Goal: Task Accomplishment & Management: Manage account settings

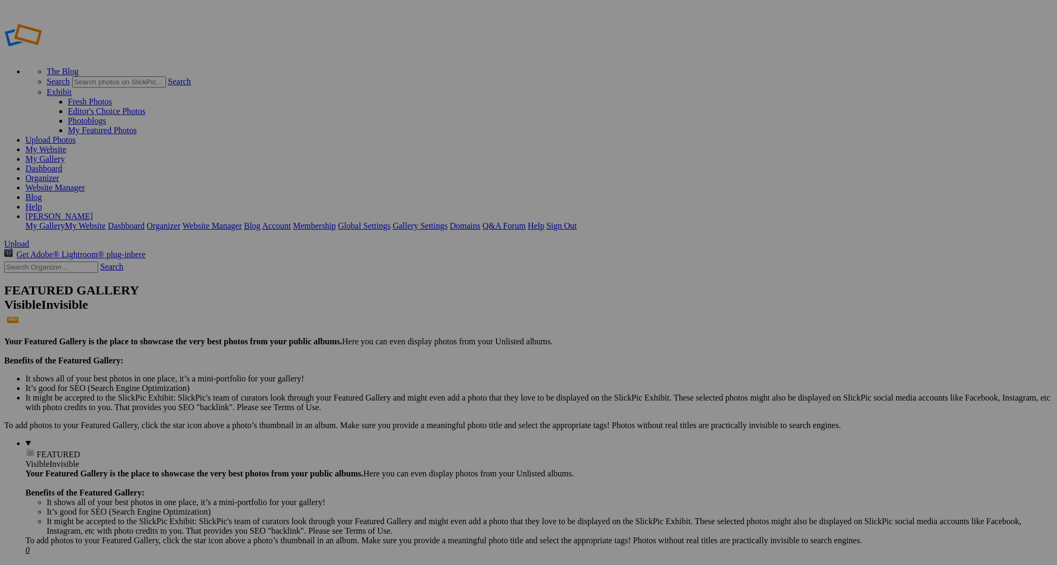
click at [443, 297] on input "San Jose City Halll" at bounding box center [446, 302] width 116 height 11
click at [440, 297] on input "San Jose California City Halll" at bounding box center [446, 302] width 116 height 11
type input "[GEOGRAPHIC_DATA], [US_STATE][GEOGRAPHIC_DATA]"
click at [434, 336] on span "Create" at bounding box center [423, 340] width 22 height 9
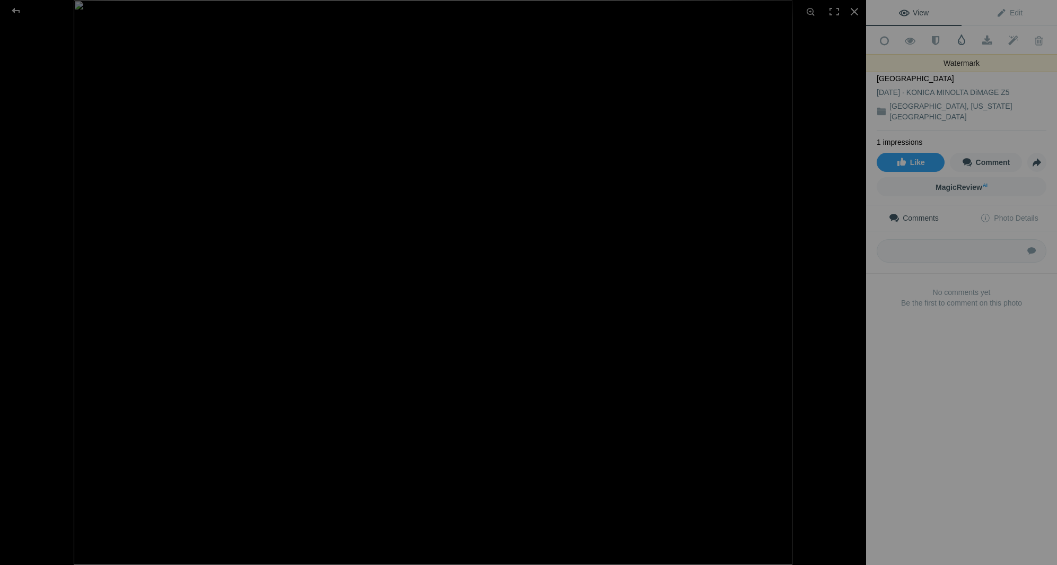
click at [962, 40] on span at bounding box center [962, 39] width 11 height 11
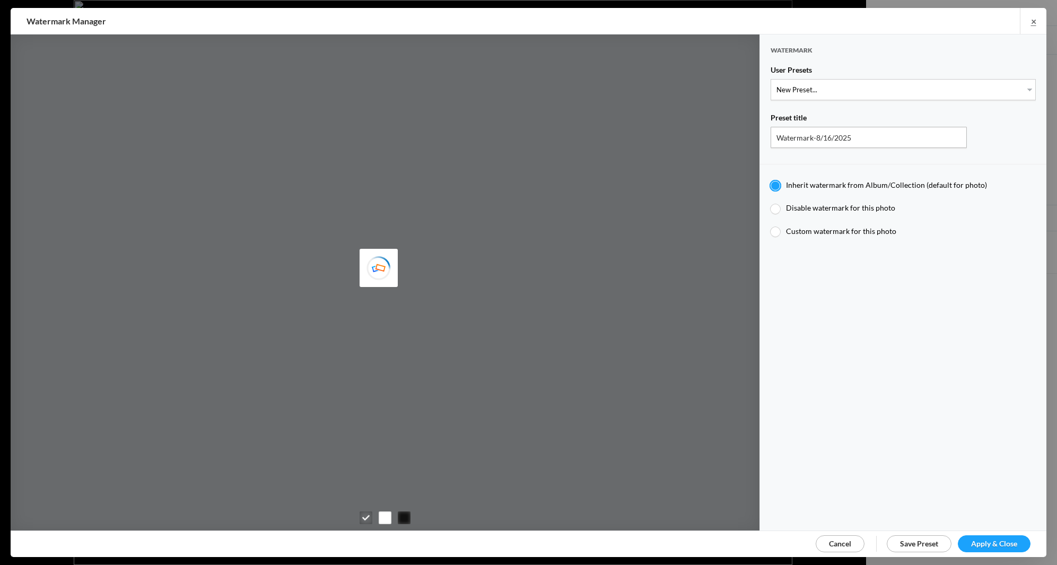
type input "JimLiskovec"
select select "1: Object"
type input "Watermark-7/22/2025"
radio input "false"
radio input "true"
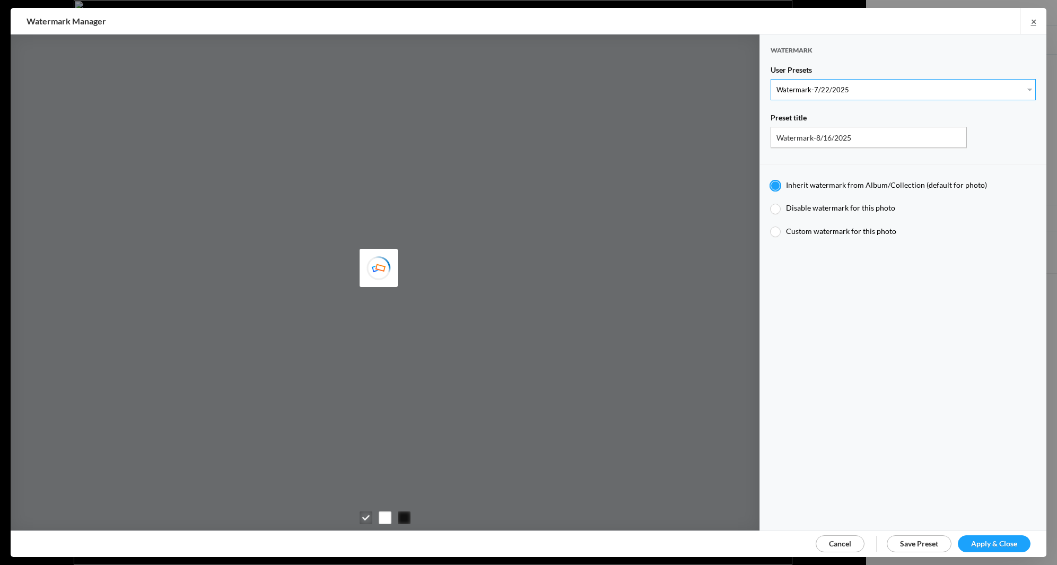
type input "Jim Liskovec"
radio input "false"
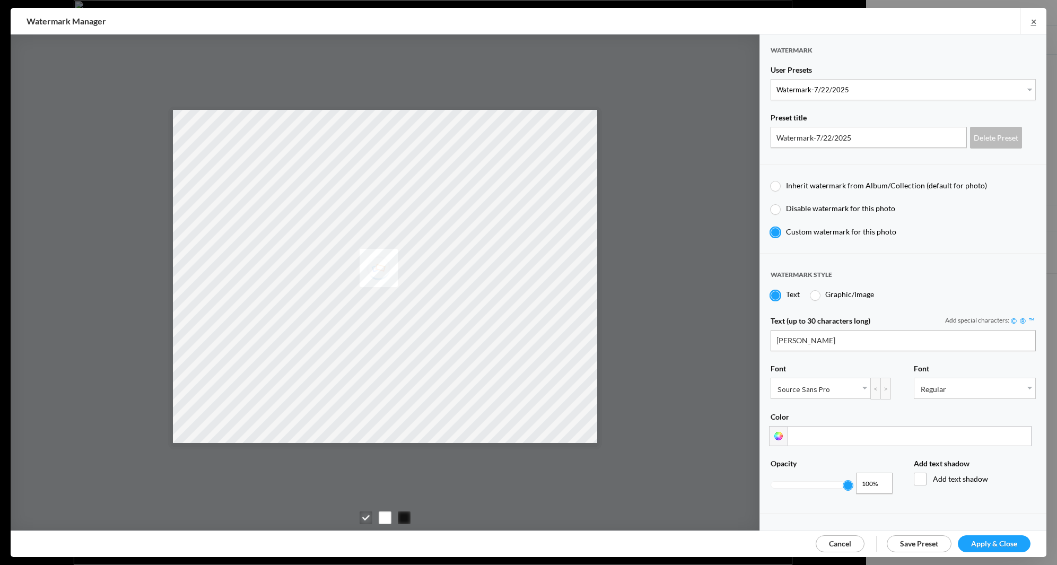
click at [987, 542] on span "Apply & Close" at bounding box center [994, 543] width 46 height 9
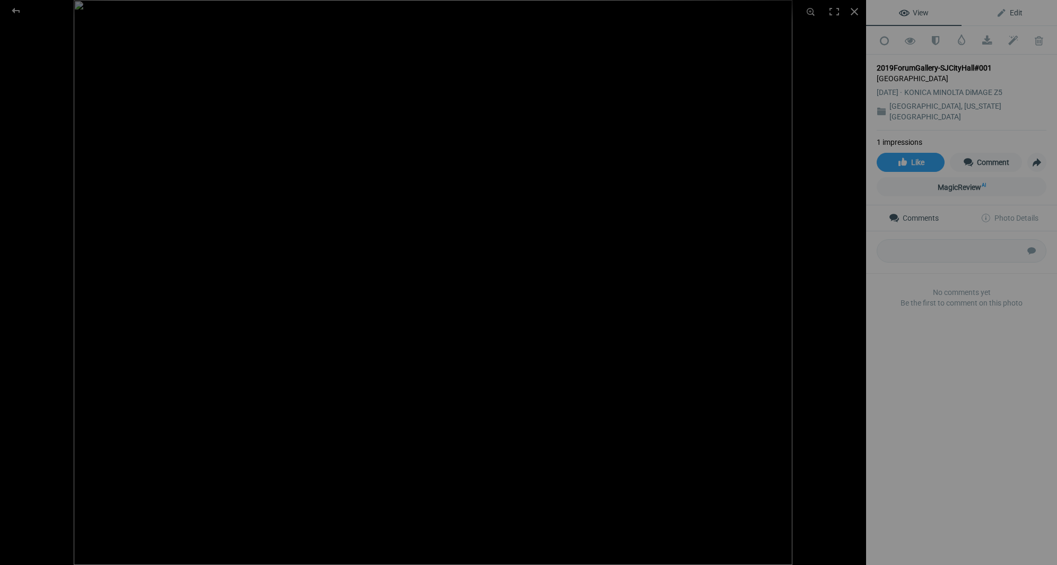
click at [1015, 12] on span "Edit" at bounding box center [1009, 12] width 27 height 8
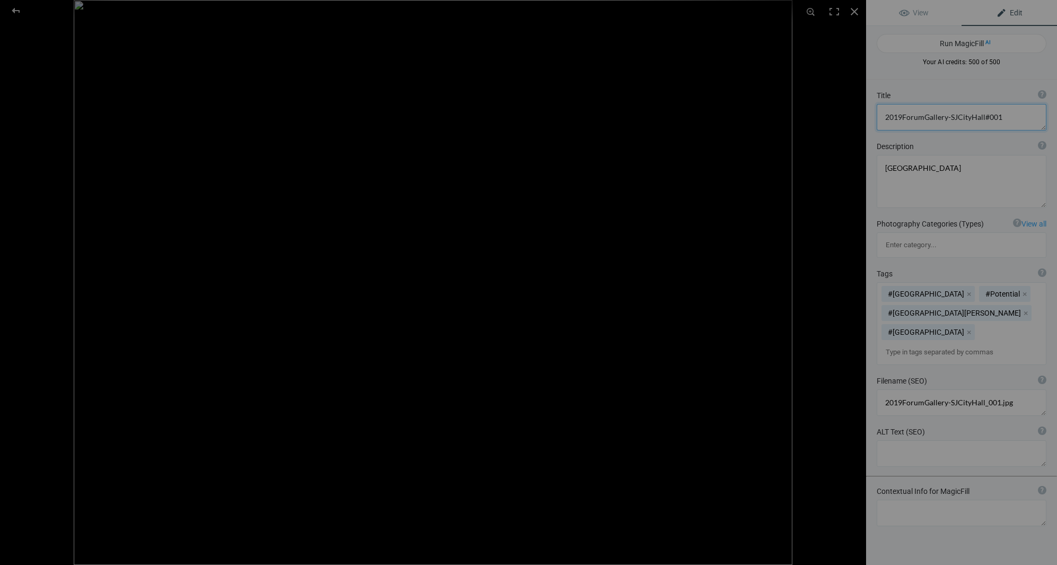
click at [999, 117] on textarea at bounding box center [962, 117] width 170 height 27
type textarea "2"
type textarea "S"
type textarea "San Jose, California City Hall #1"
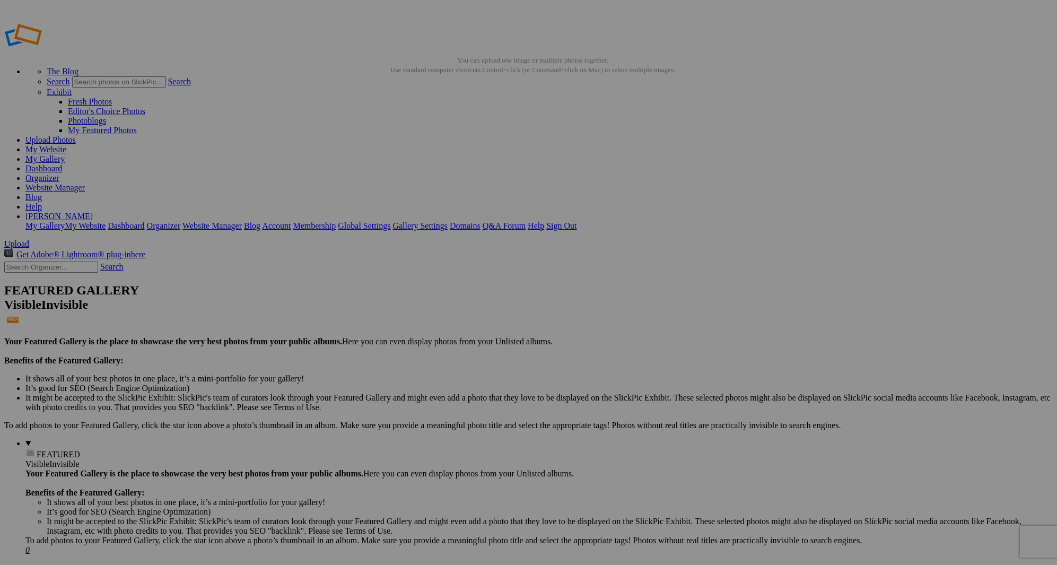
drag, startPoint x: 68, startPoint y: 30, endPoint x: 63, endPoint y: 28, distance: 5.7
click at [29, 239] on span "Upload" at bounding box center [16, 243] width 25 height 9
click at [312, 161] on img at bounding box center [296, 158] width 80 height 63
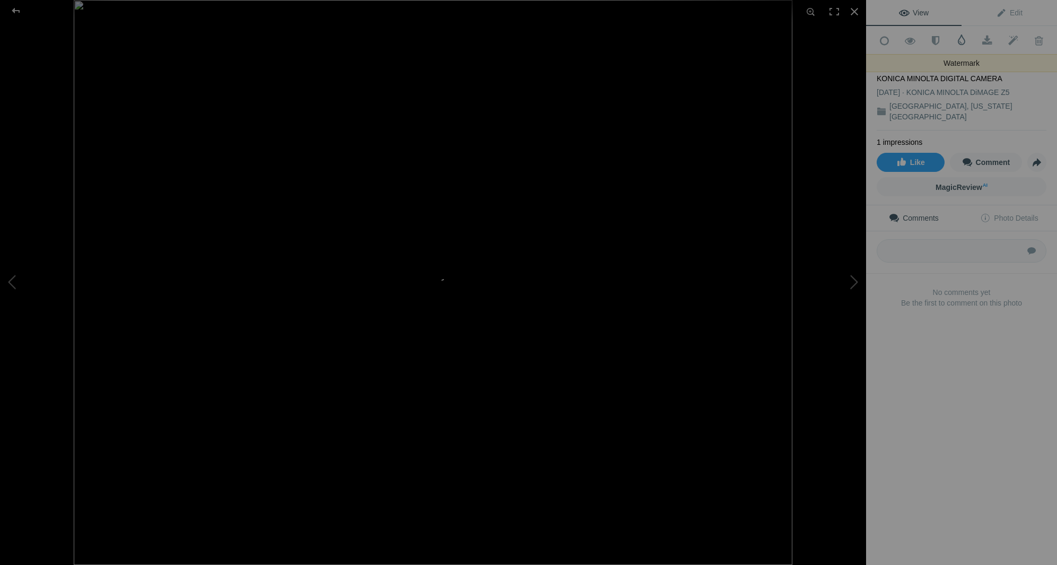
click at [962, 42] on span at bounding box center [962, 39] width 11 height 11
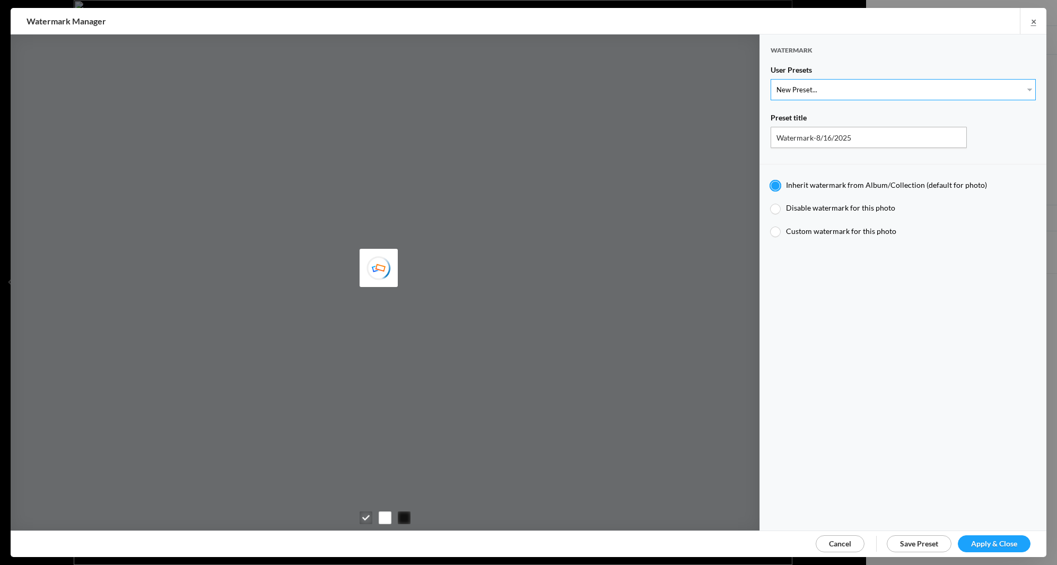
select select "1: Object"
type input "Watermark-7/22/2025"
radio input "false"
radio input "true"
type input "Jim Liskovec"
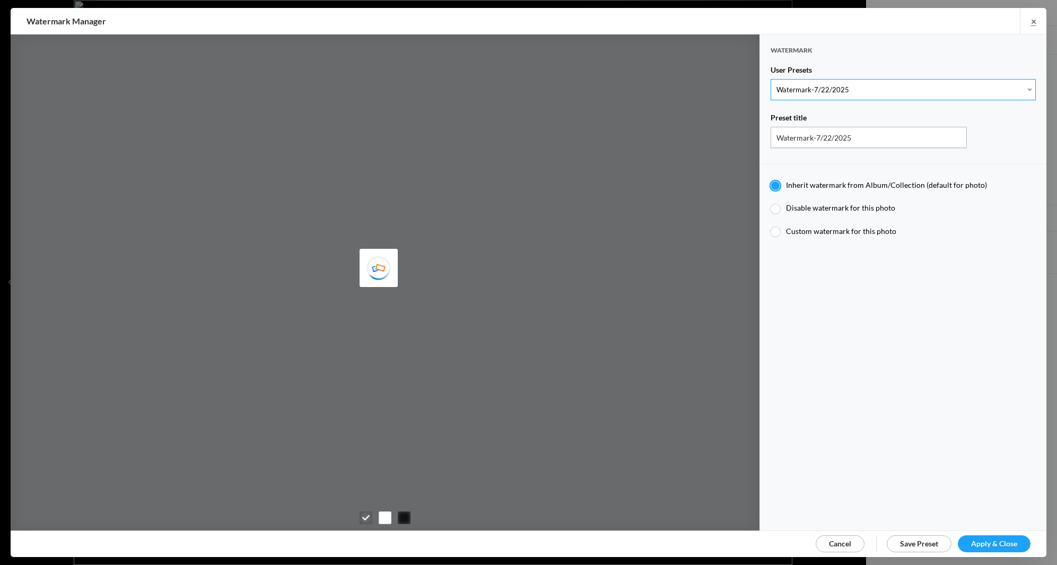
radio input "false"
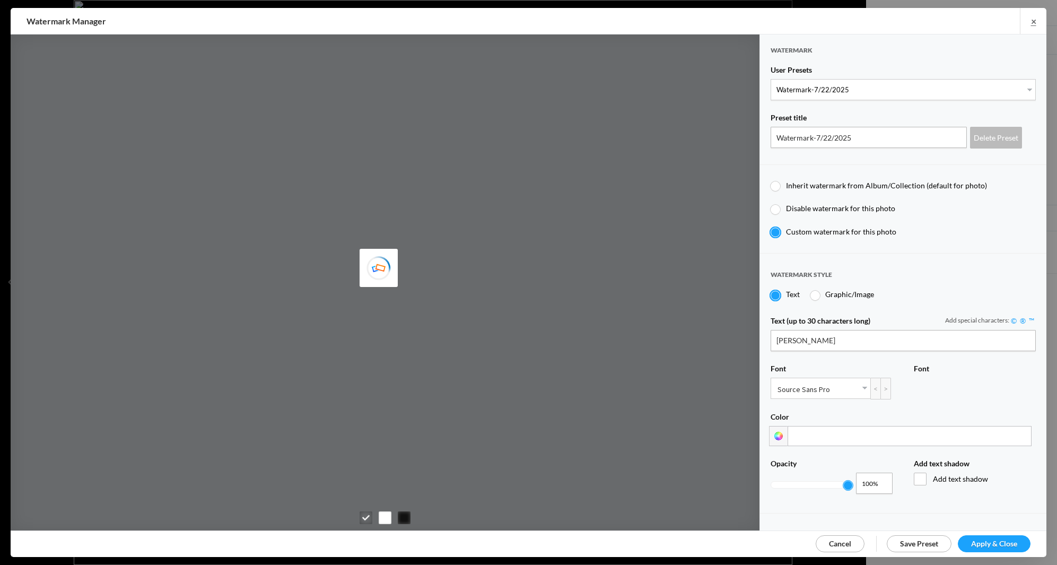
click at [1014, 542] on span "Apply & Close" at bounding box center [994, 543] width 46 height 9
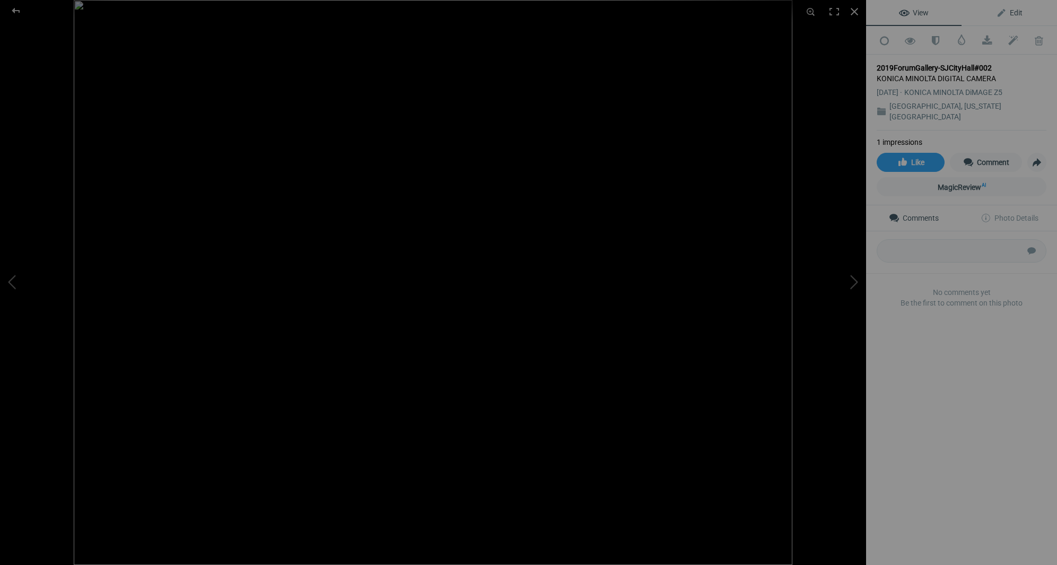
click at [1019, 12] on span "Edit" at bounding box center [1009, 12] width 27 height 8
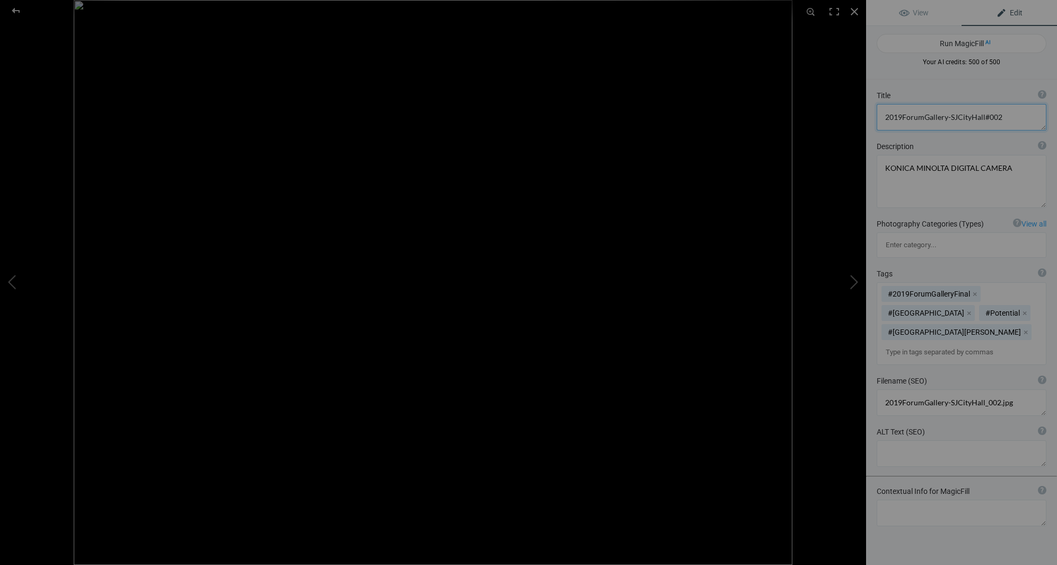
drag, startPoint x: 1002, startPoint y: 117, endPoint x: 882, endPoint y: 117, distance: 119.4
click at [882, 117] on textarea at bounding box center [962, 117] width 170 height 27
type textarea "[GEOGRAPHIC_DATA], [US_STATE][GEOGRAPHIC_DATA] #2"
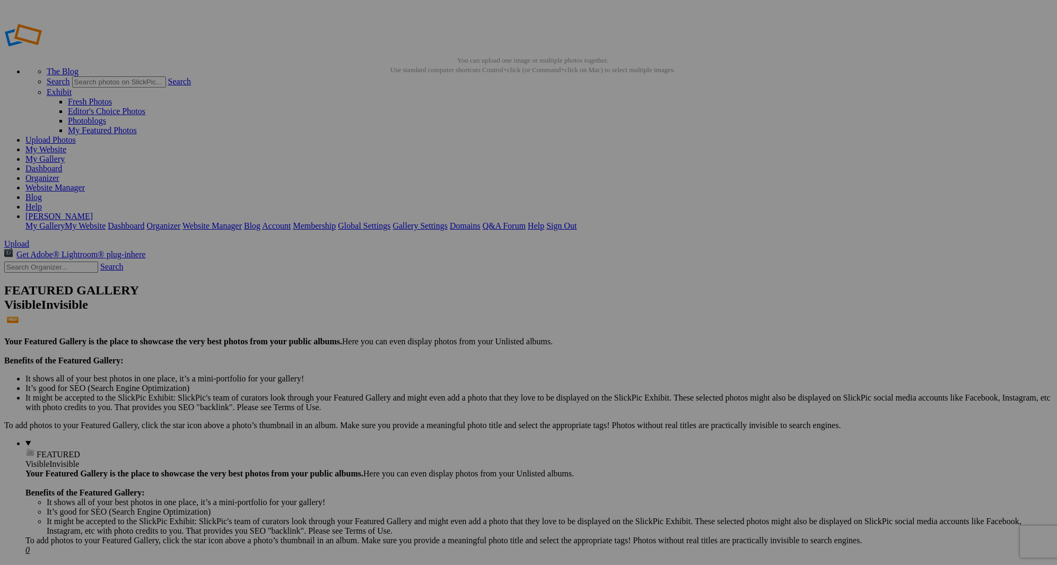
click at [29, 239] on span "Upload" at bounding box center [16, 243] width 25 height 9
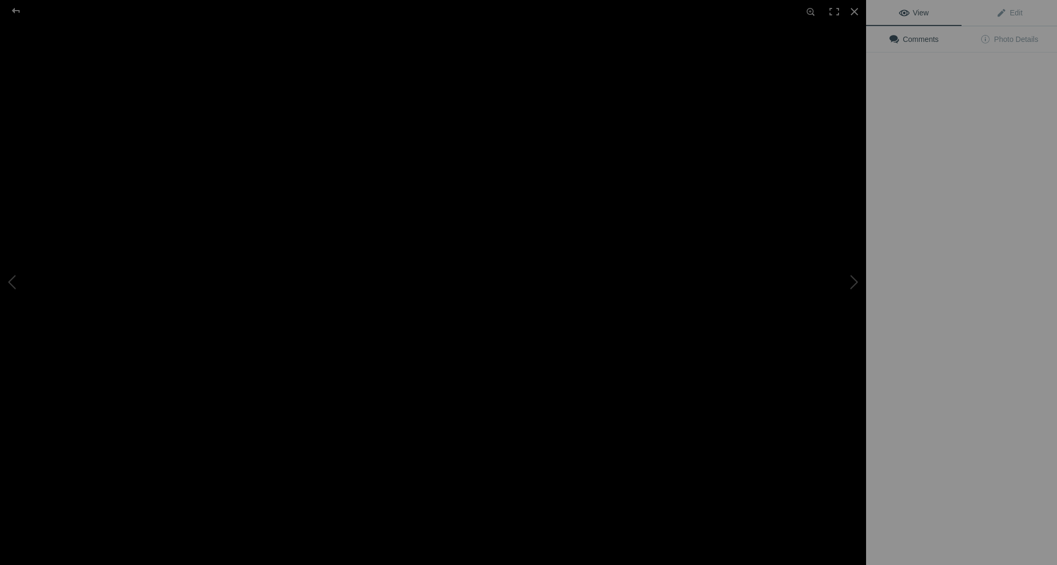
click at [315, 184] on img at bounding box center [433, 282] width 719 height 565
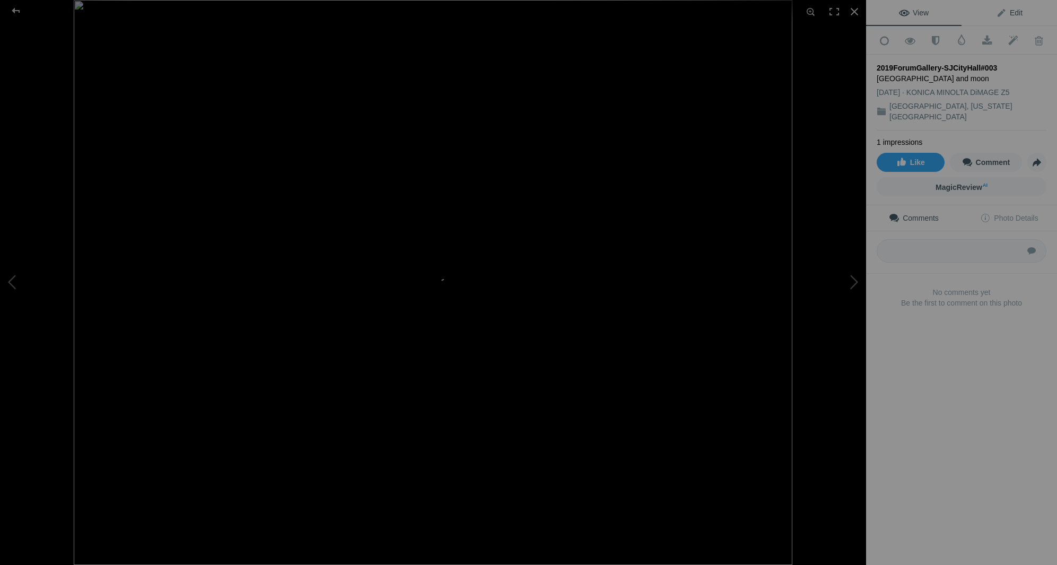
click at [1016, 12] on span "Edit" at bounding box center [1009, 12] width 27 height 8
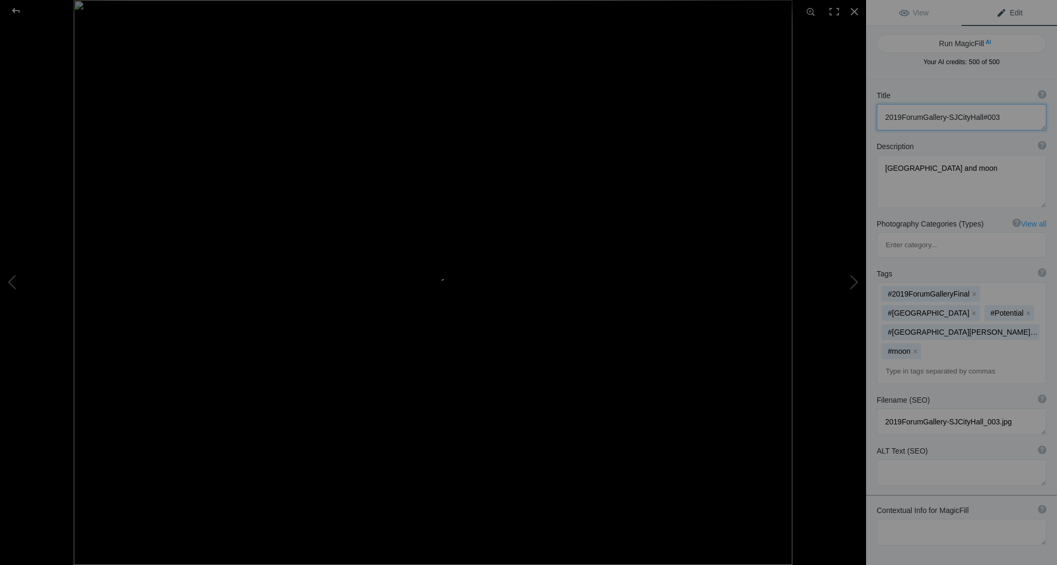
drag, startPoint x: 1007, startPoint y: 117, endPoint x: 881, endPoint y: 118, distance: 126.3
click at [881, 118] on textarea at bounding box center [962, 117] width 170 height 27
click at [914, 118] on textarea at bounding box center [962, 117] width 170 height 27
click at [985, 121] on textarea at bounding box center [962, 117] width 170 height 27
type textarea "[GEOGRAPHIC_DATA], [US_STATE][GEOGRAPHIC_DATA] #3"
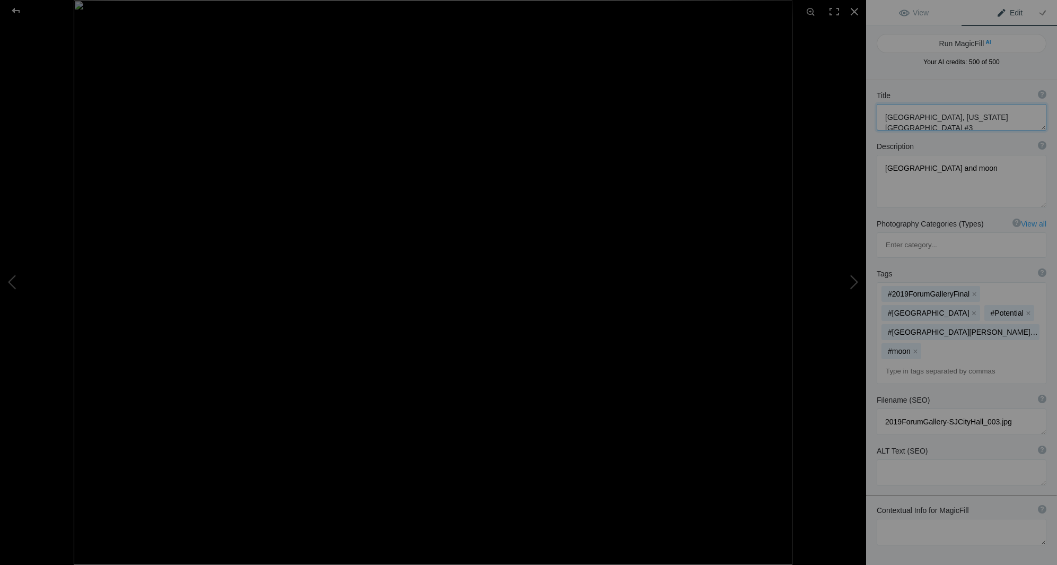
scroll to position [2, 0]
click at [856, 12] on div at bounding box center [854, 11] width 23 height 23
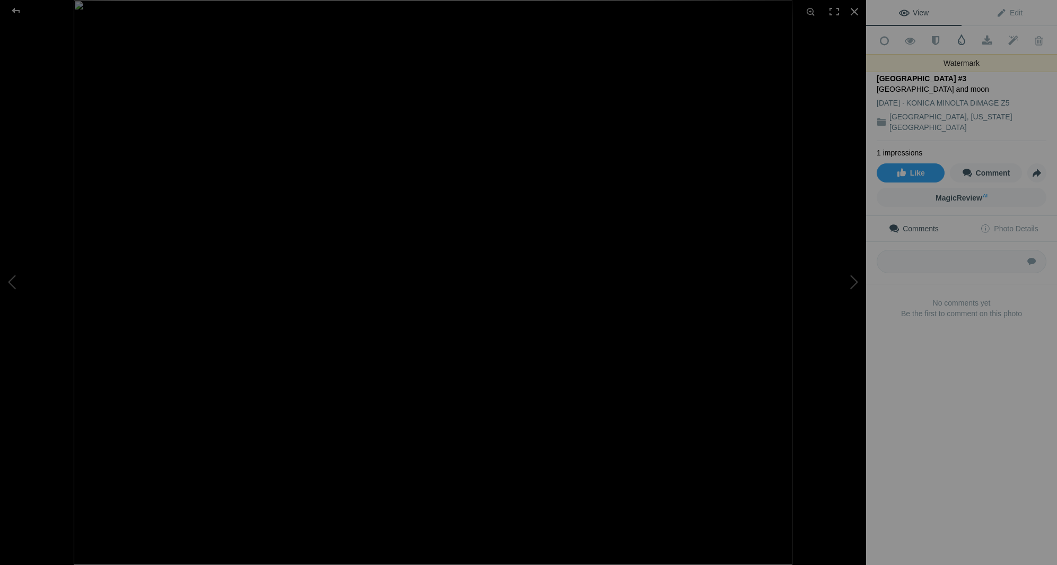
click at [961, 39] on span at bounding box center [962, 39] width 11 height 11
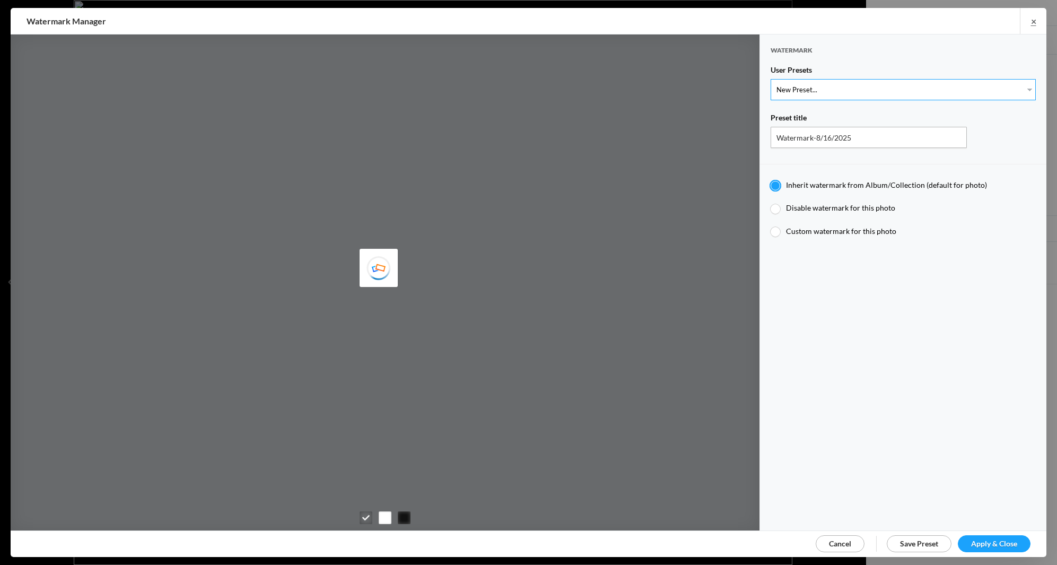
select select "1: Object"
type input "Watermark-7/22/2025"
radio input "false"
radio input "true"
type input "[PERSON_NAME]"
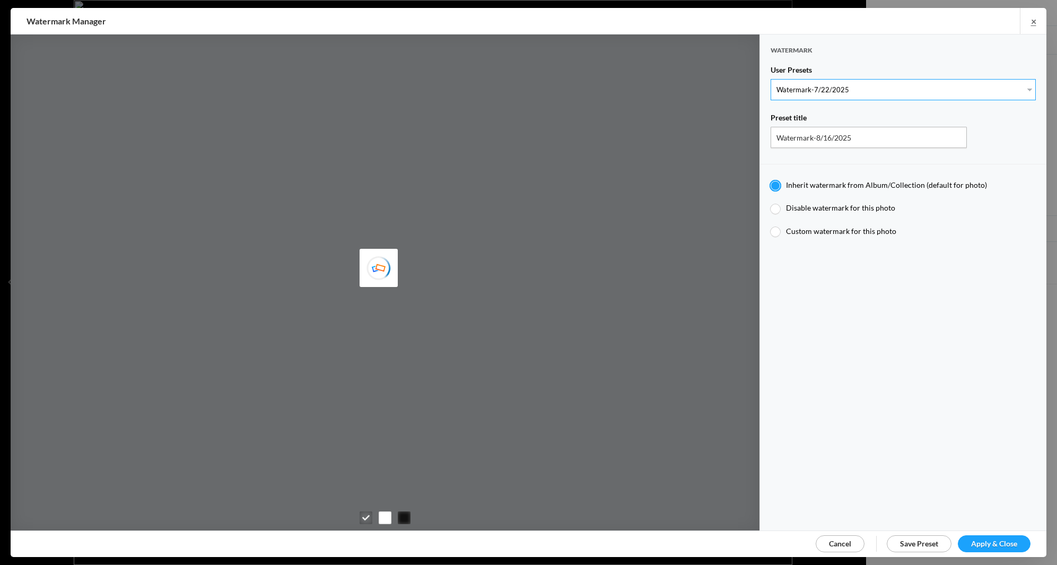
radio input "false"
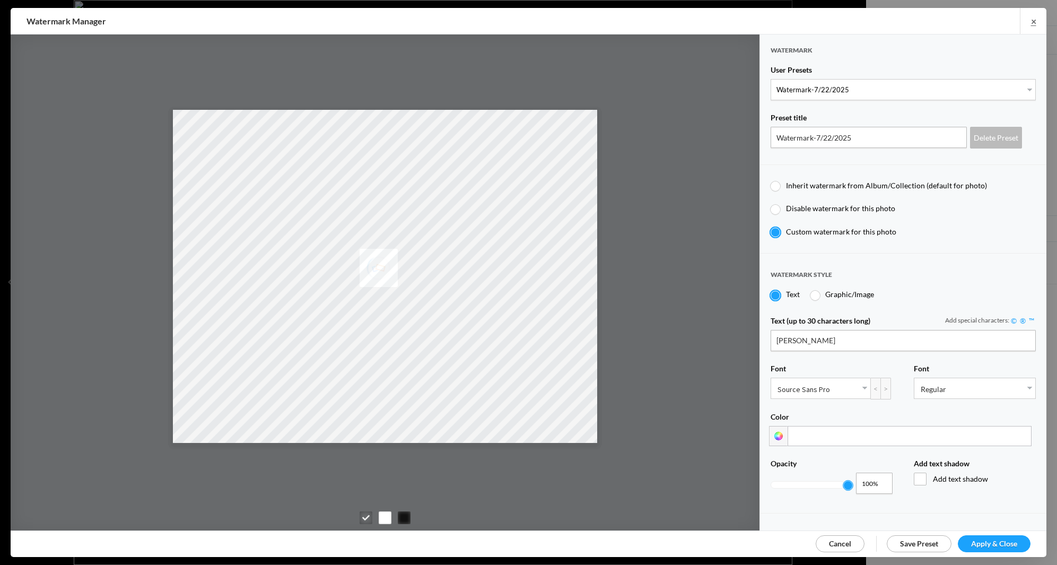
click at [989, 544] on span "Apply & Close" at bounding box center [994, 543] width 46 height 9
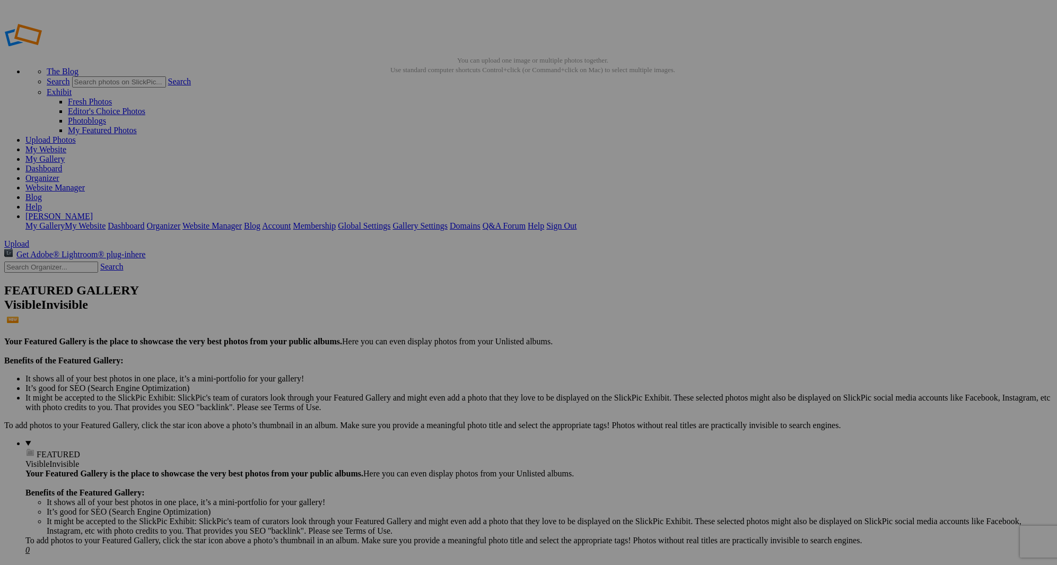
click at [29, 239] on span "Upload" at bounding box center [16, 243] width 25 height 9
click at [288, 167] on img at bounding box center [296, 159] width 80 height 60
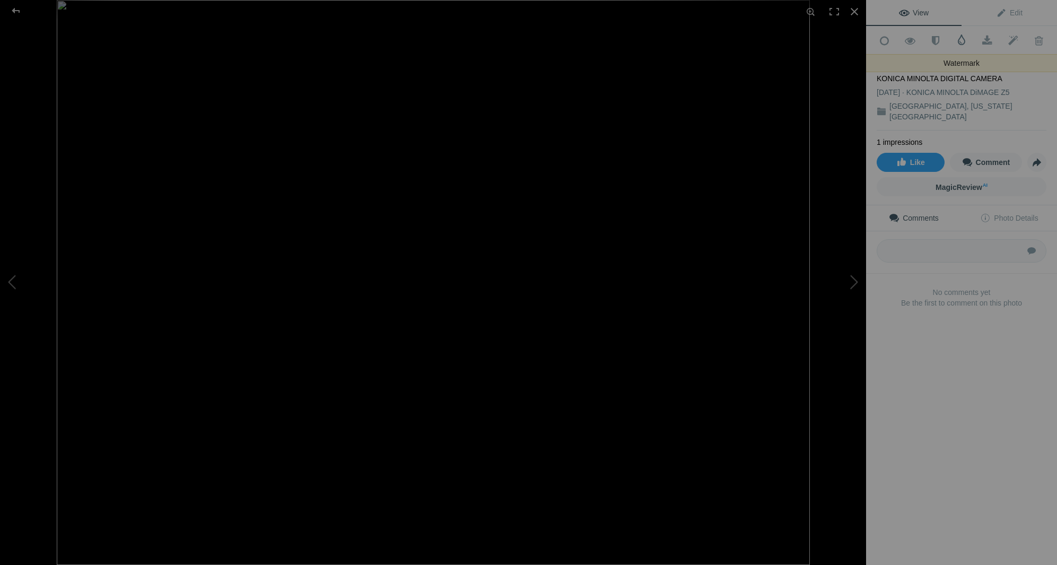
click at [961, 39] on span at bounding box center [962, 39] width 11 height 11
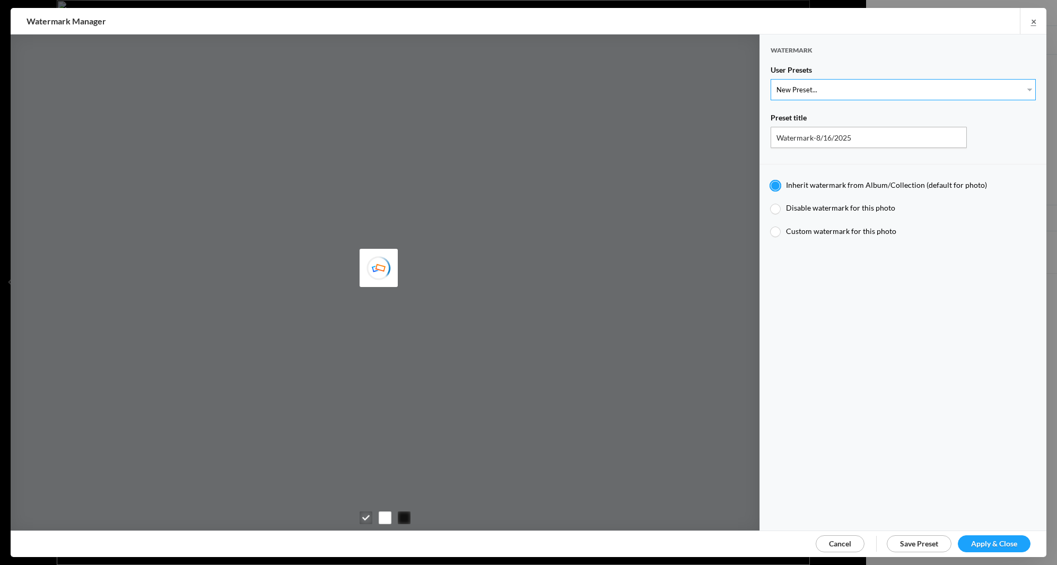
select select "1: Object"
type input "Watermark-7/22/2025"
radio input "false"
radio input "true"
type input "[PERSON_NAME]"
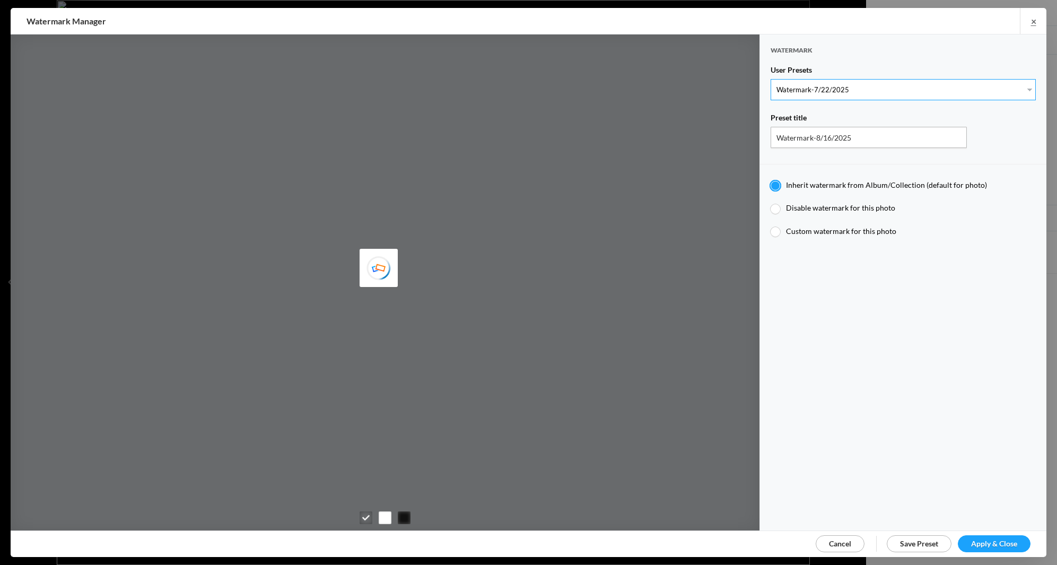
radio input "false"
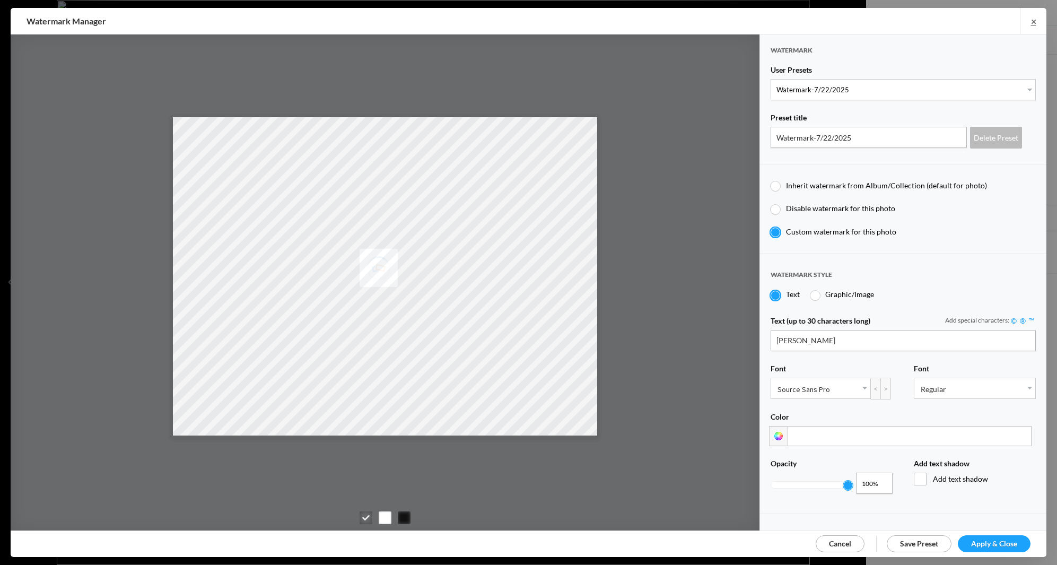
click at [980, 541] on span "Apply & Close" at bounding box center [994, 543] width 46 height 9
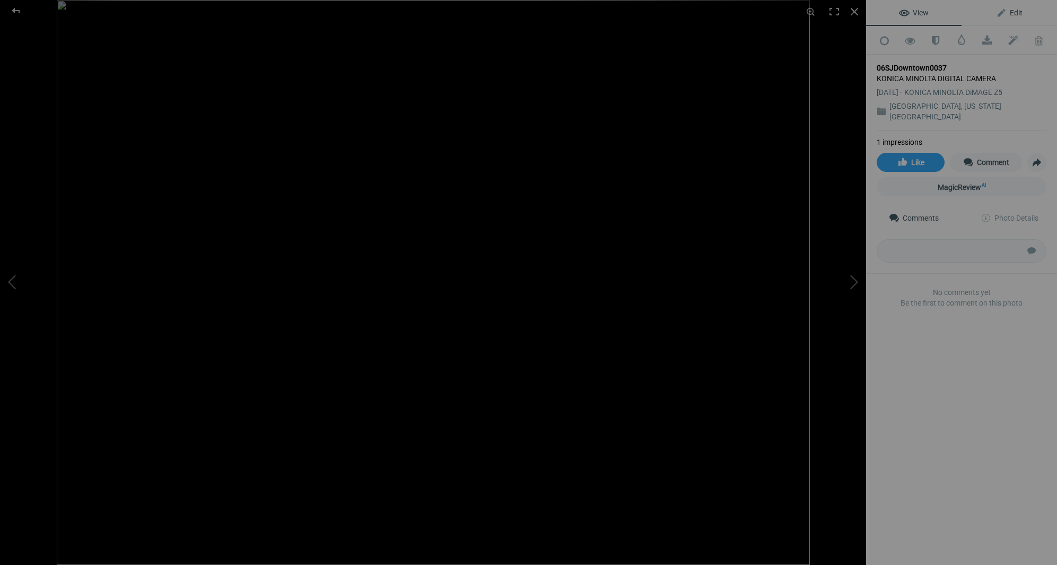
click at [1016, 10] on span "Edit" at bounding box center [1009, 12] width 27 height 8
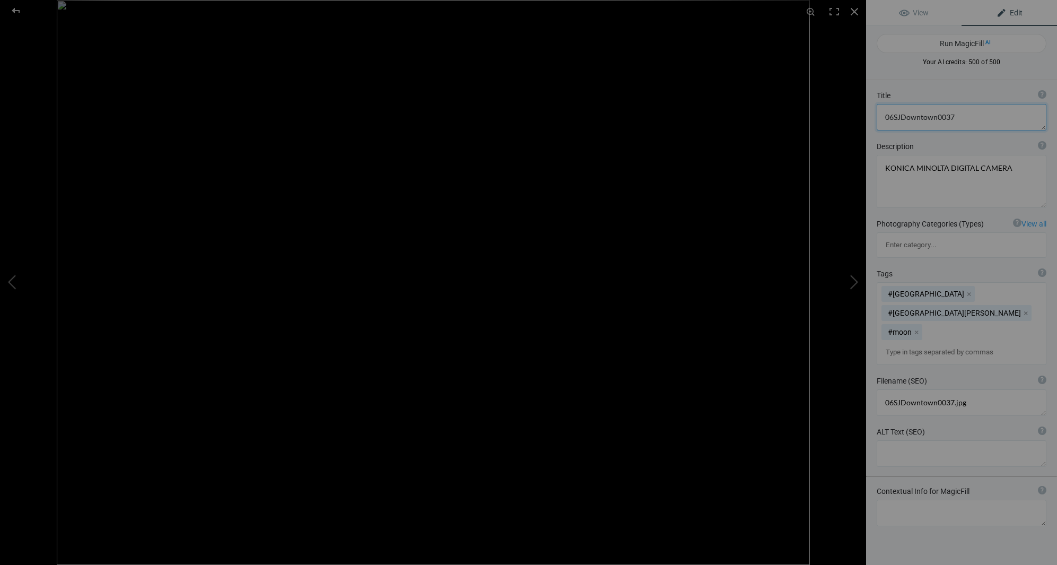
drag, startPoint x: 959, startPoint y: 117, endPoint x: 879, endPoint y: 112, distance: 80.8
click at [879, 112] on textarea at bounding box center [962, 117] width 170 height 27
type textarea "[GEOGRAPHIC_DATA], [US_STATE][GEOGRAPHIC_DATA] #4"
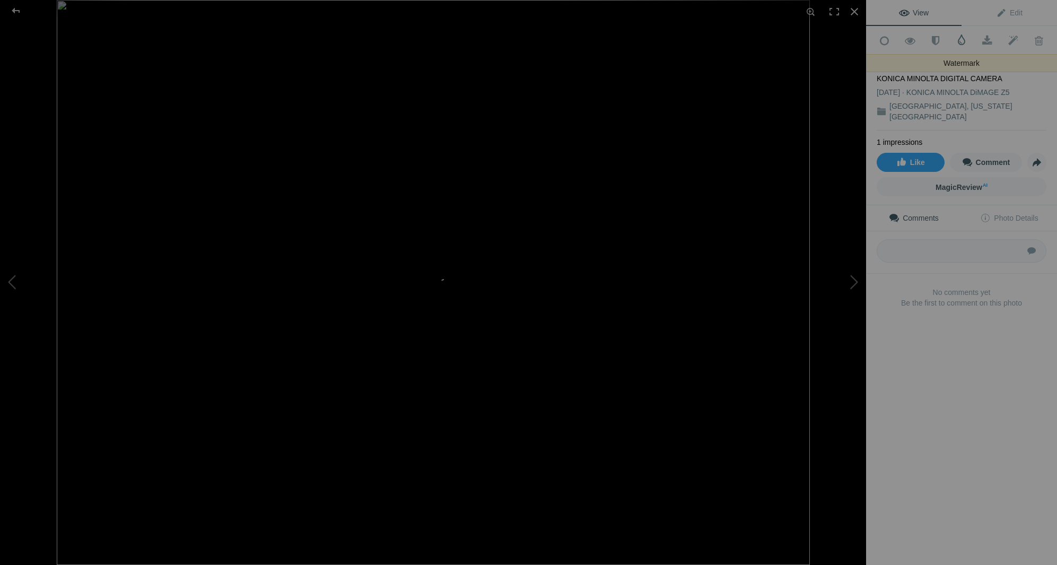
click at [961, 40] on span at bounding box center [962, 39] width 11 height 11
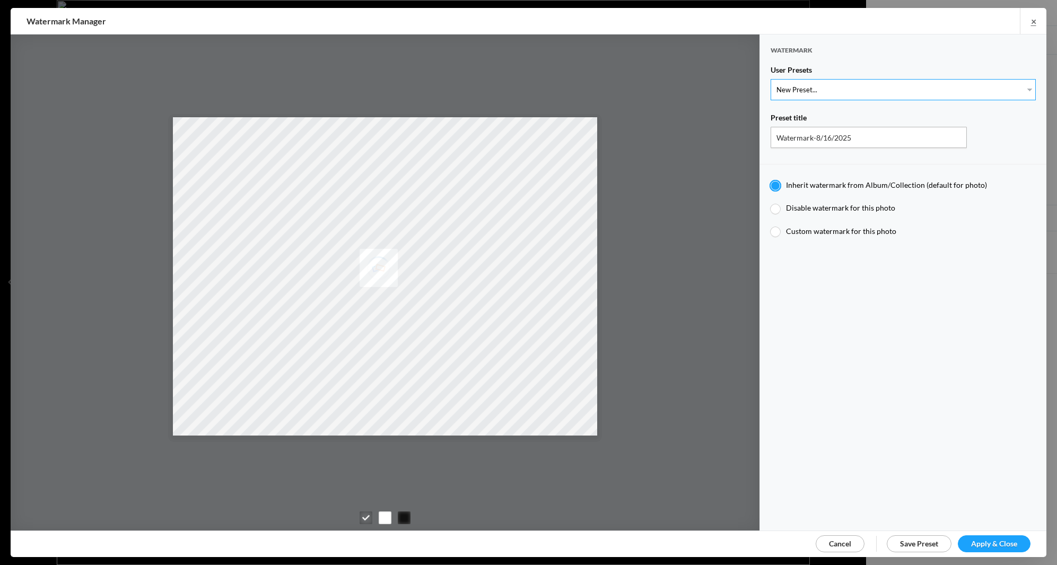
select select "1: Object"
type input "Watermark-7/22/2025"
radio input "false"
radio input "true"
type input "Jim Liskovec"
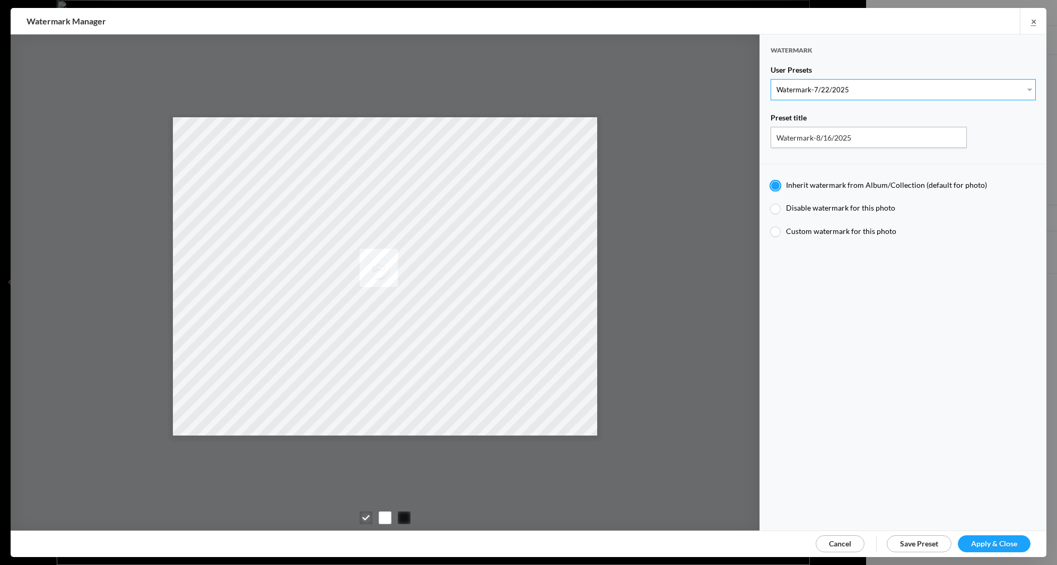
radio input "false"
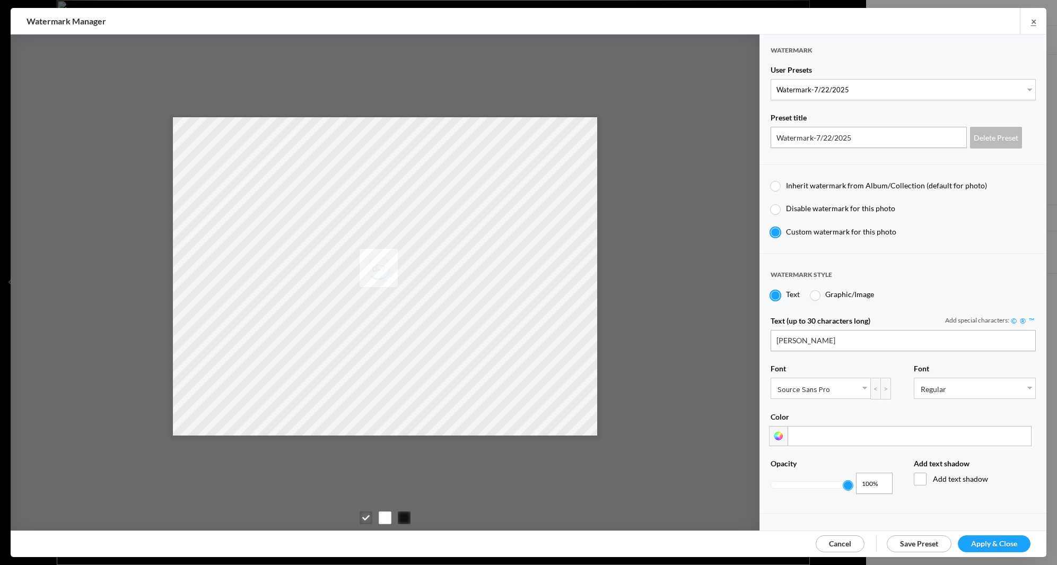
drag, startPoint x: 1005, startPoint y: 541, endPoint x: 1011, endPoint y: 541, distance: 5.9
click at [1005, 541] on span "Apply & Close" at bounding box center [994, 543] width 46 height 9
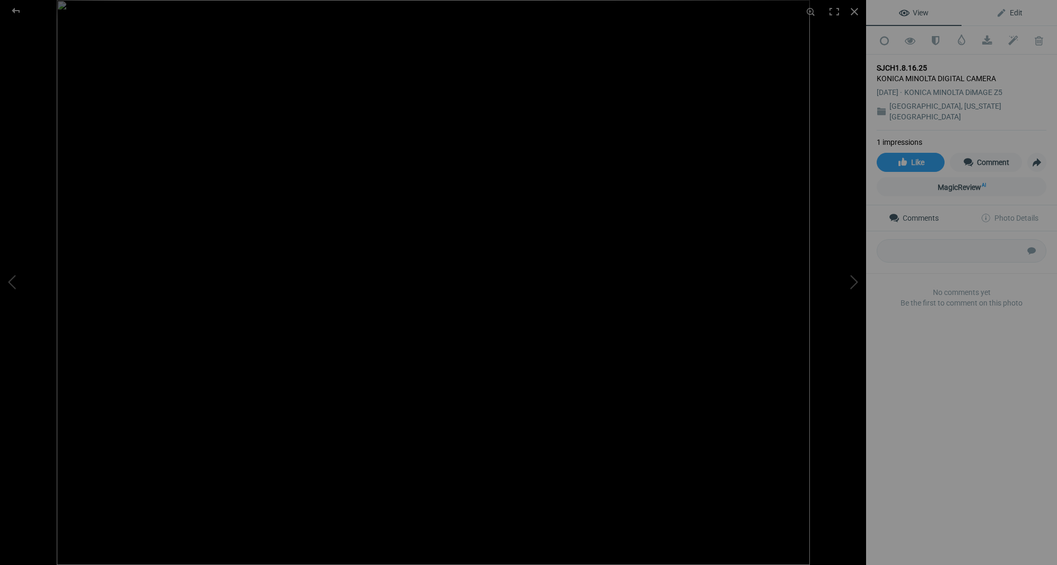
click at [1021, 10] on span "Edit" at bounding box center [1009, 12] width 27 height 8
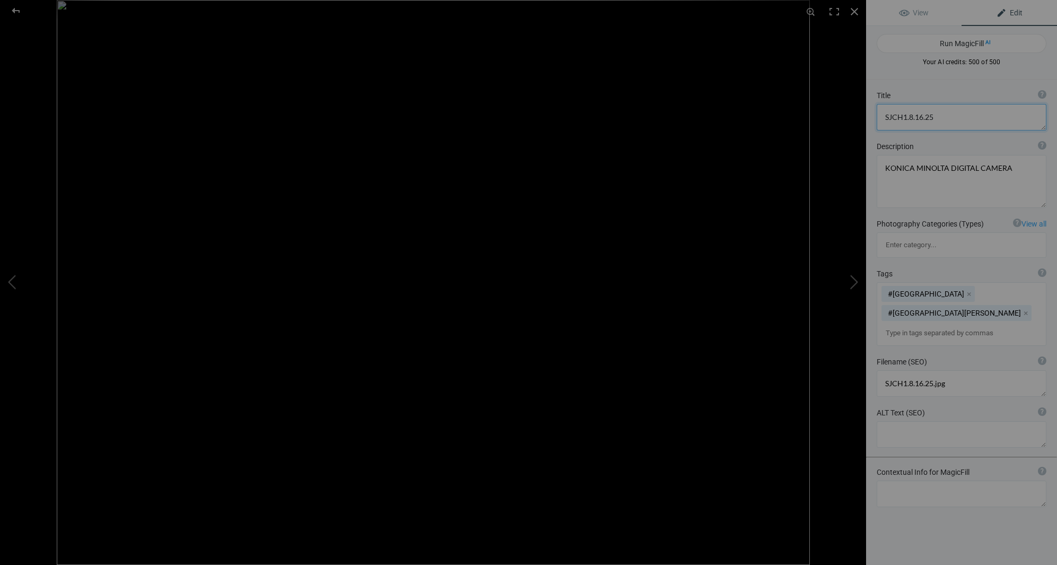
drag, startPoint x: 939, startPoint y: 117, endPoint x: 870, endPoint y: 114, distance: 69.0
click at [870, 114] on div "Title ? Photo title is one of the highest used Search Engine ranking criteria a…" at bounding box center [961, 110] width 191 height 51
type textarea "San Jose, California City Hall #5"
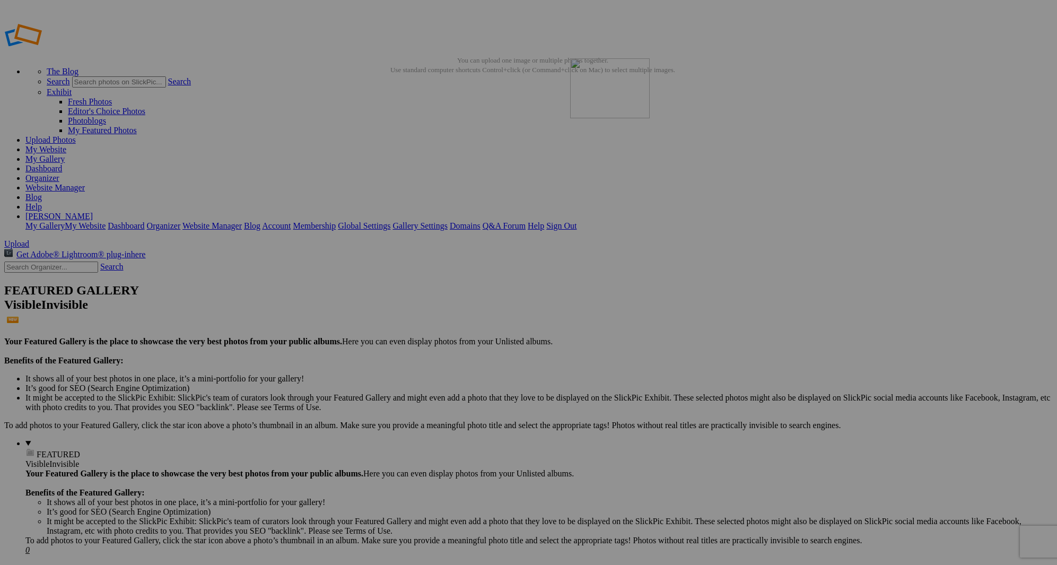
drag, startPoint x: 305, startPoint y: 159, endPoint x: 723, endPoint y: 135, distance: 418.7
click at [298, 159] on img at bounding box center [296, 159] width 80 height 60
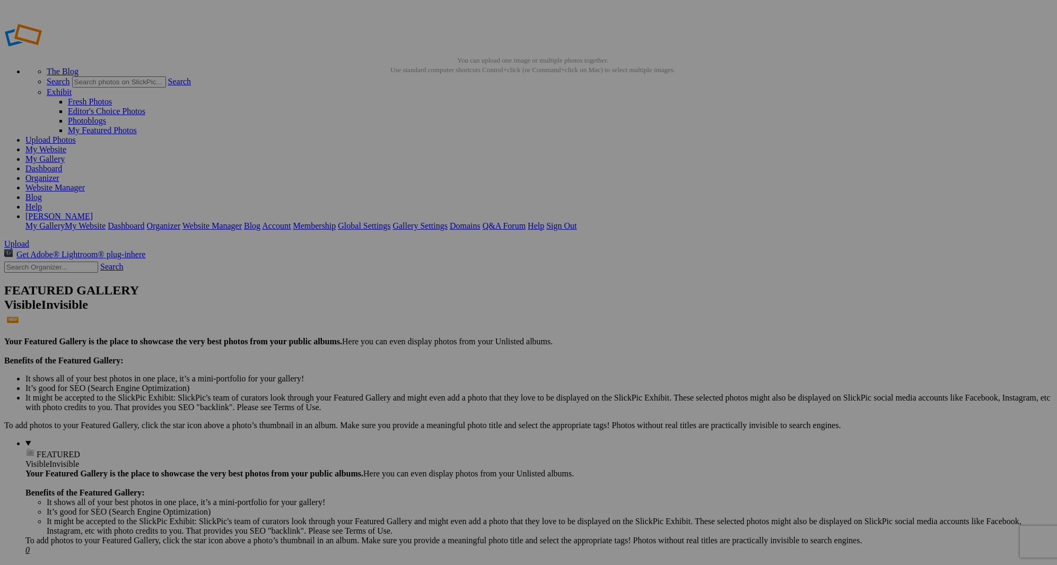
type input "[GEOGRAPHIC_DATA], [US_STATE][GEOGRAPHIC_DATA]"
click at [292, 161] on img at bounding box center [296, 159] width 80 height 60
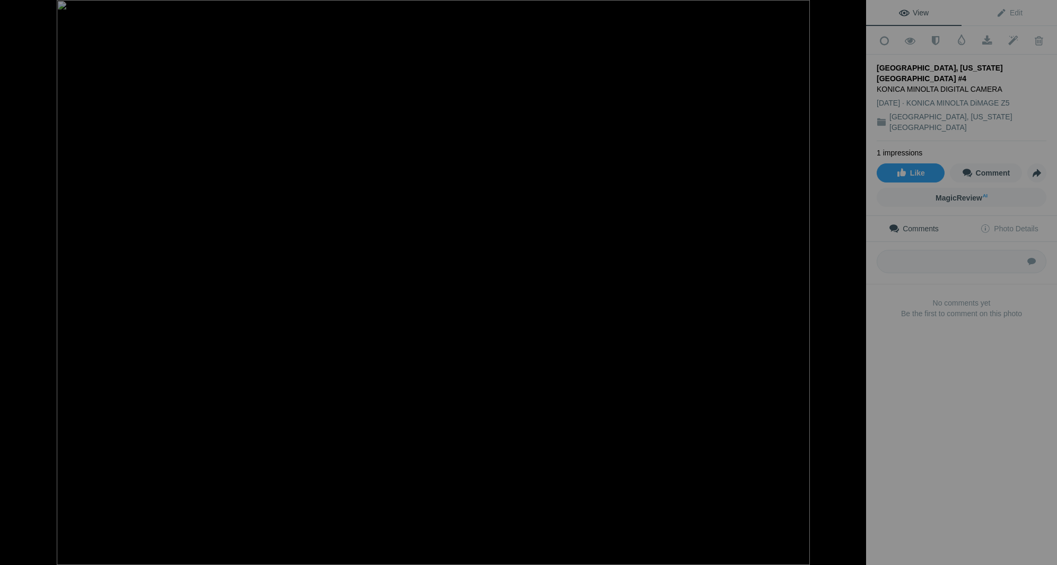
click at [856, 281] on button at bounding box center [827, 282] width 80 height 203
click at [857, 281] on button at bounding box center [827, 282] width 80 height 203
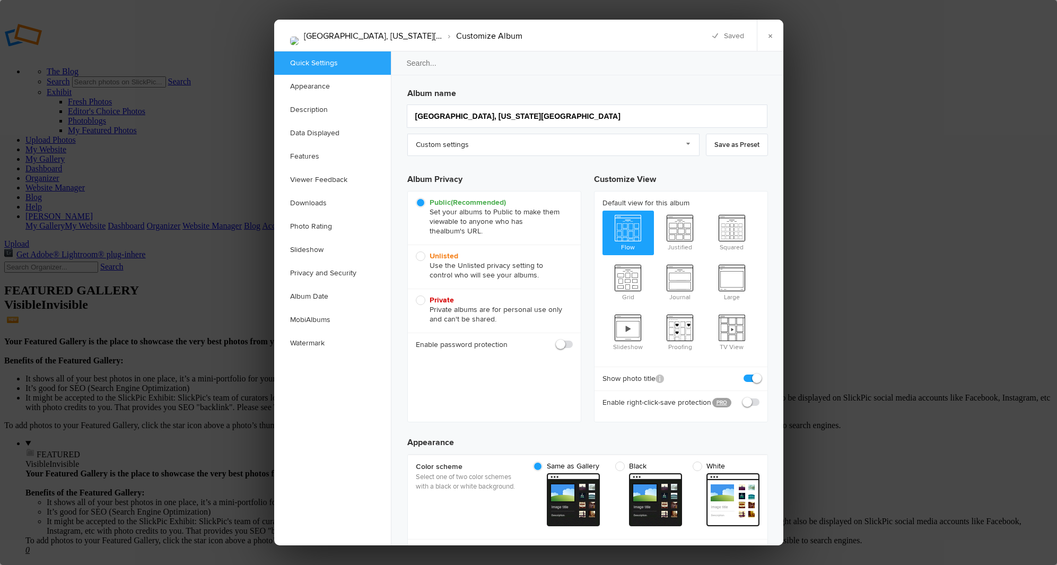
click at [421, 299] on span "Private Private albums are for personal use only and can't be shared." at bounding box center [492, 310] width 152 height 29
click at [416, 296] on input "Private Private albums are for personal use only and can't be shared." at bounding box center [415, 295] width 1 height 1
radio input "true"
click at [768, 33] on link "×" at bounding box center [770, 36] width 27 height 32
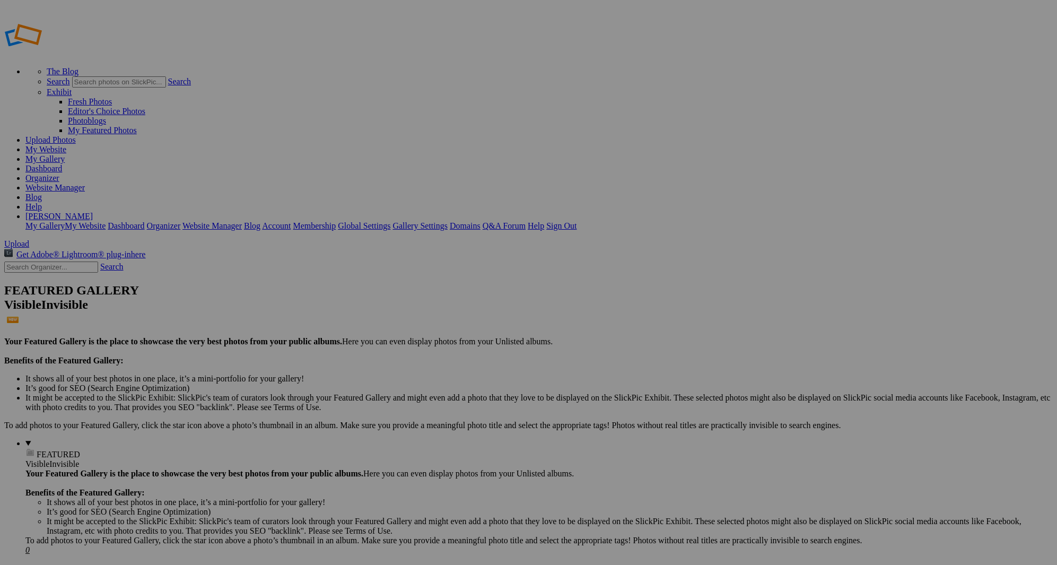
click at [93, 212] on link "[PERSON_NAME]" at bounding box center [58, 216] width 67 height 9
click at [577, 221] on link "Sign Out" at bounding box center [561, 225] width 30 height 9
